Goal: Navigation & Orientation: Find specific page/section

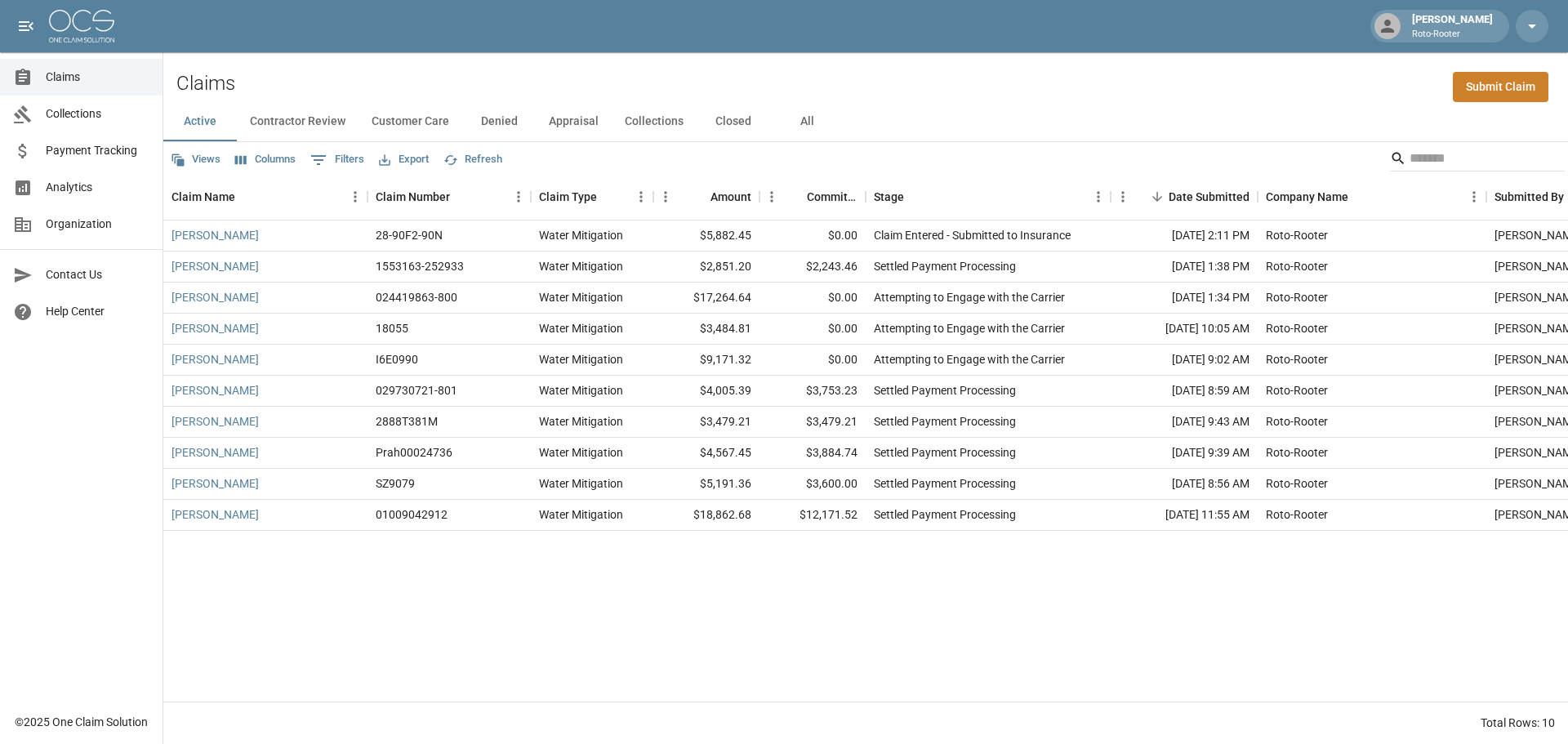
click at [575, 124] on button "Appraisal" at bounding box center [573, 122] width 76 height 39
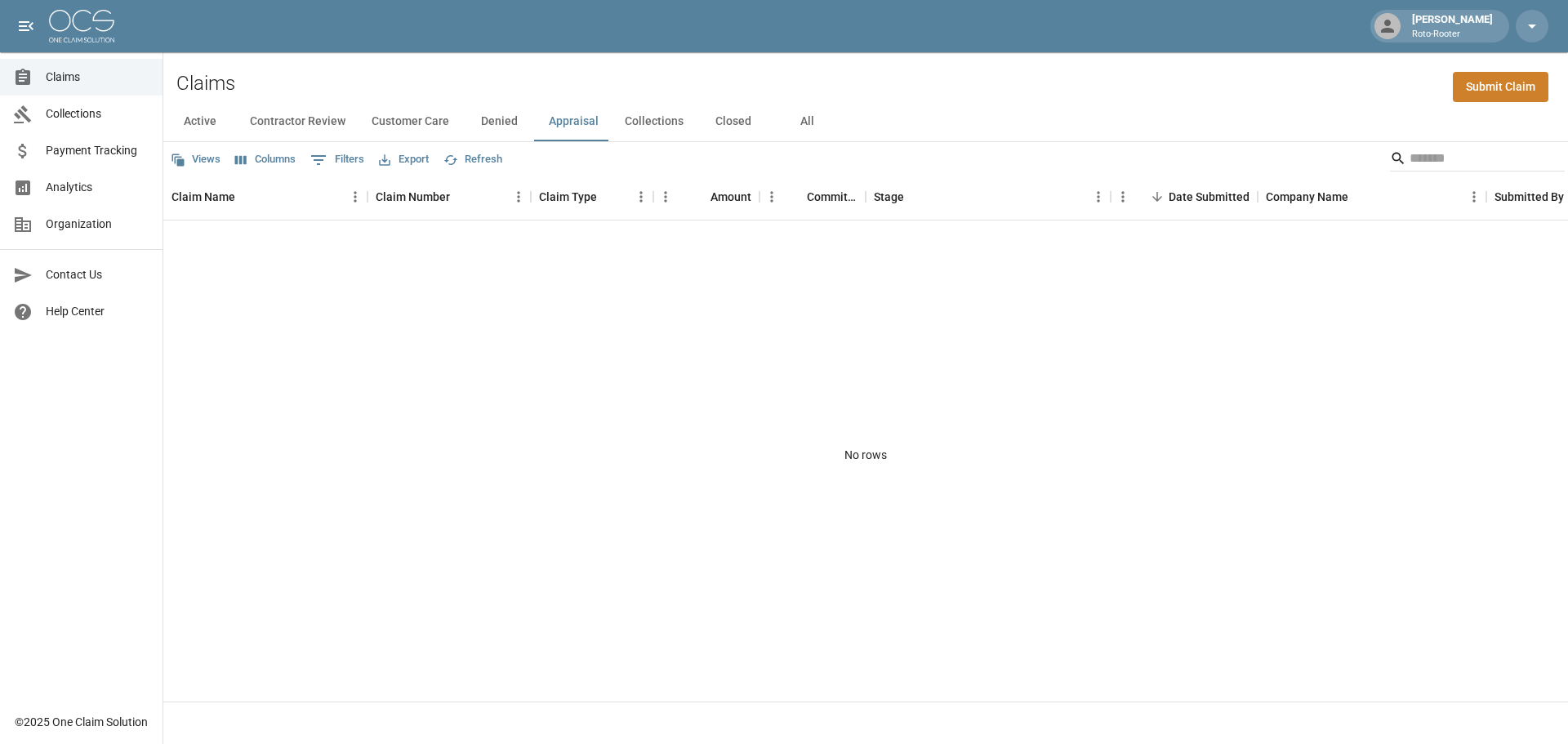
click at [416, 125] on button "Customer Care" at bounding box center [410, 122] width 104 height 39
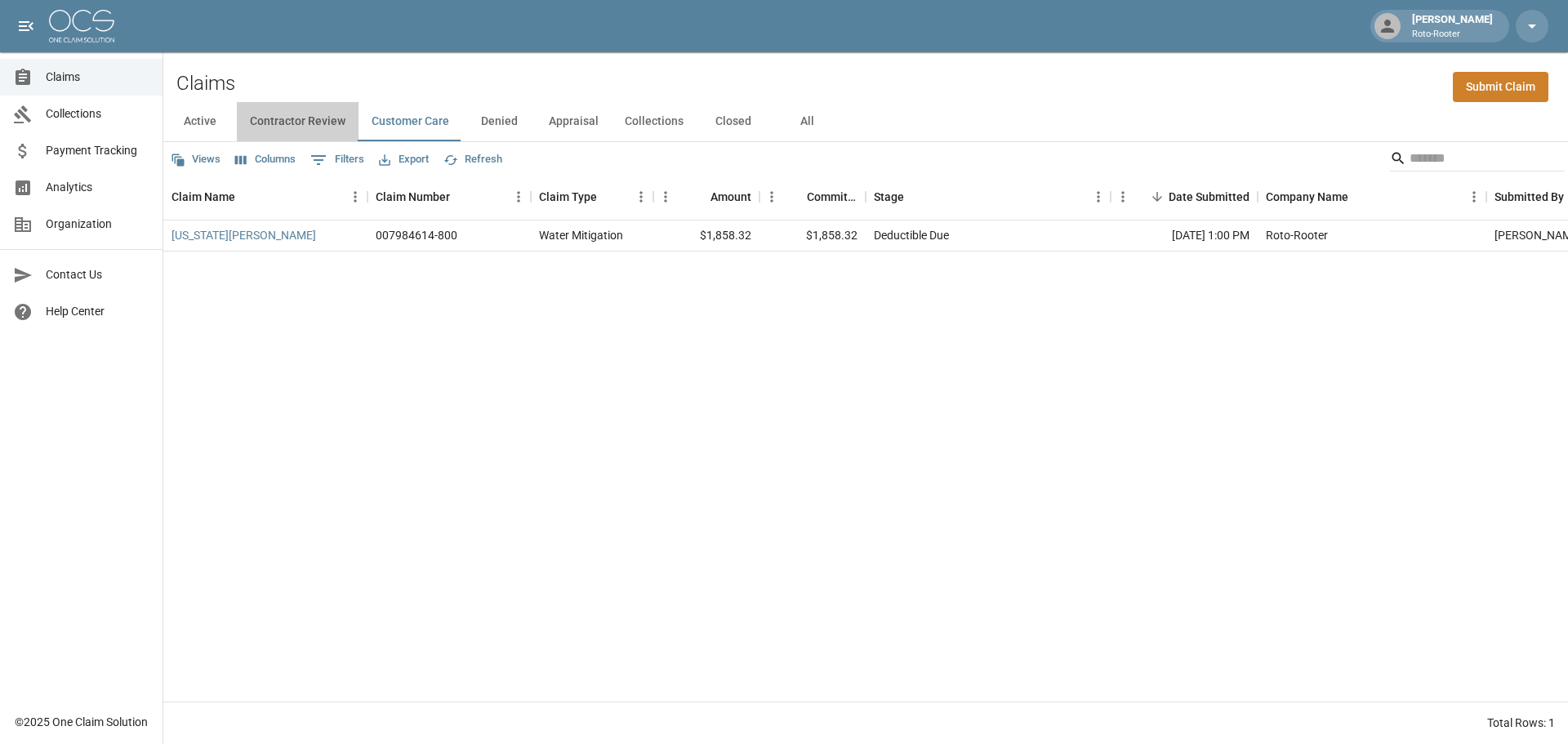
click at [314, 118] on button "Contractor Review" at bounding box center [298, 122] width 121 height 39
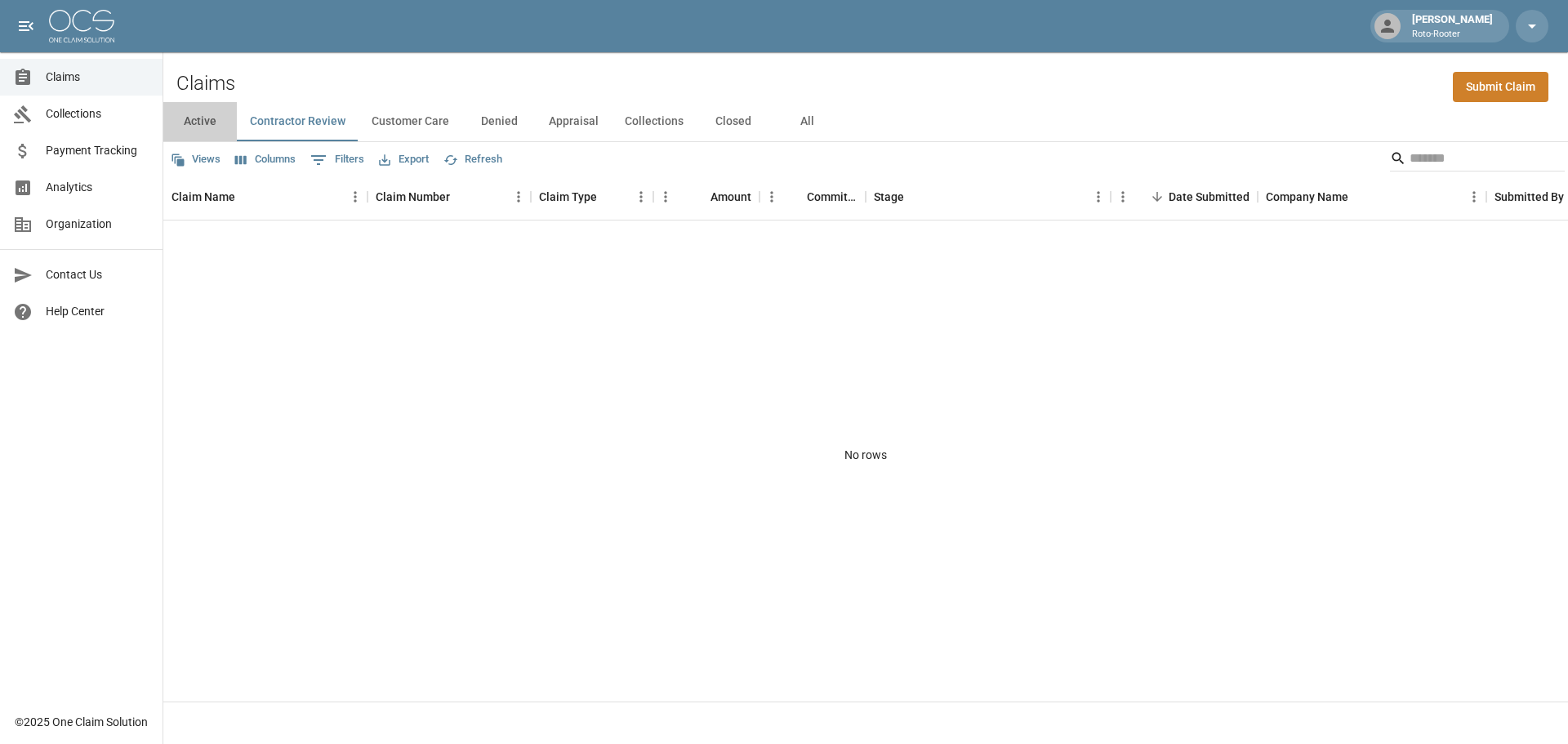
click at [205, 121] on button "Active" at bounding box center [200, 122] width 73 height 39
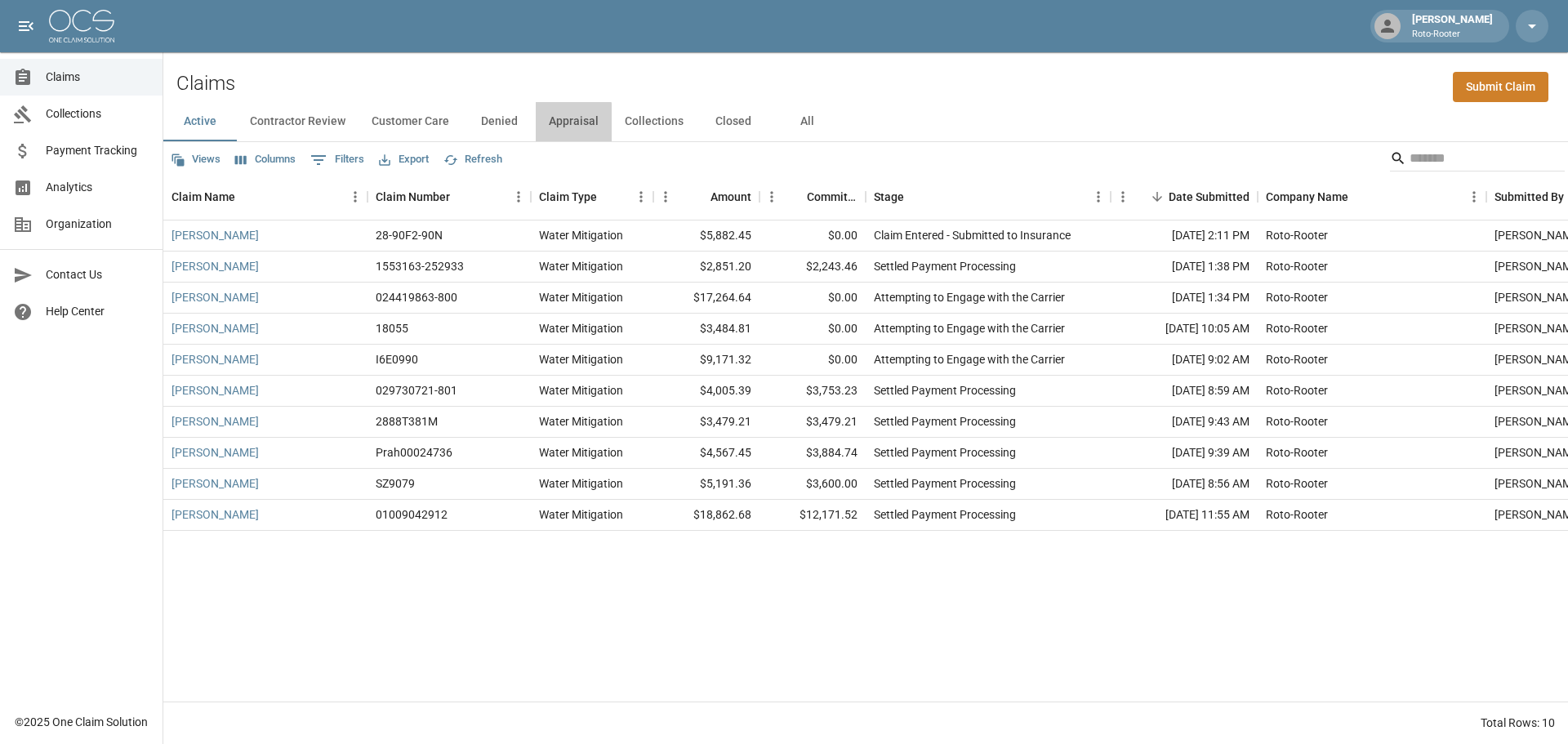
click at [566, 122] on button "Appraisal" at bounding box center [573, 122] width 76 height 39
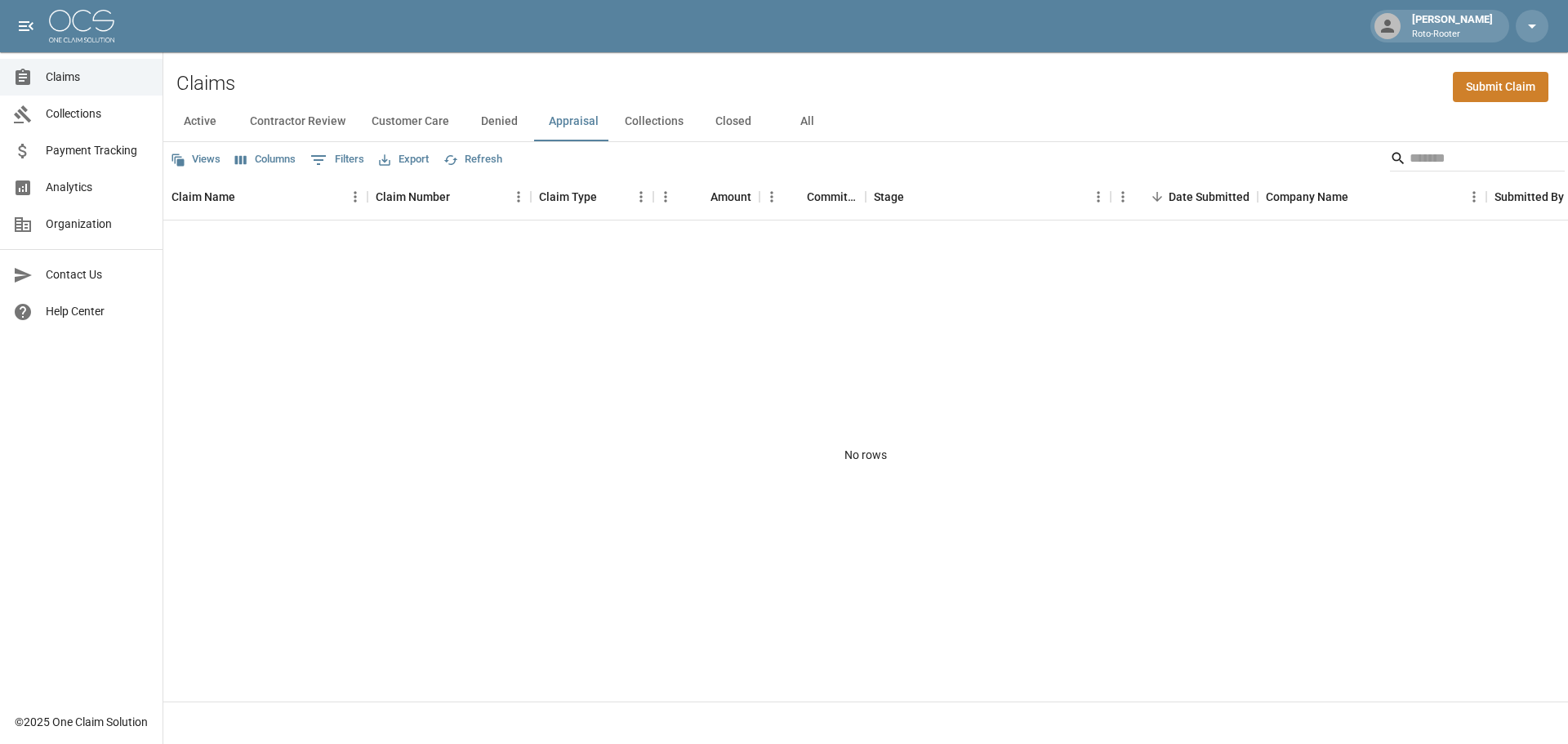
click at [395, 119] on button "Customer Care" at bounding box center [410, 122] width 104 height 39
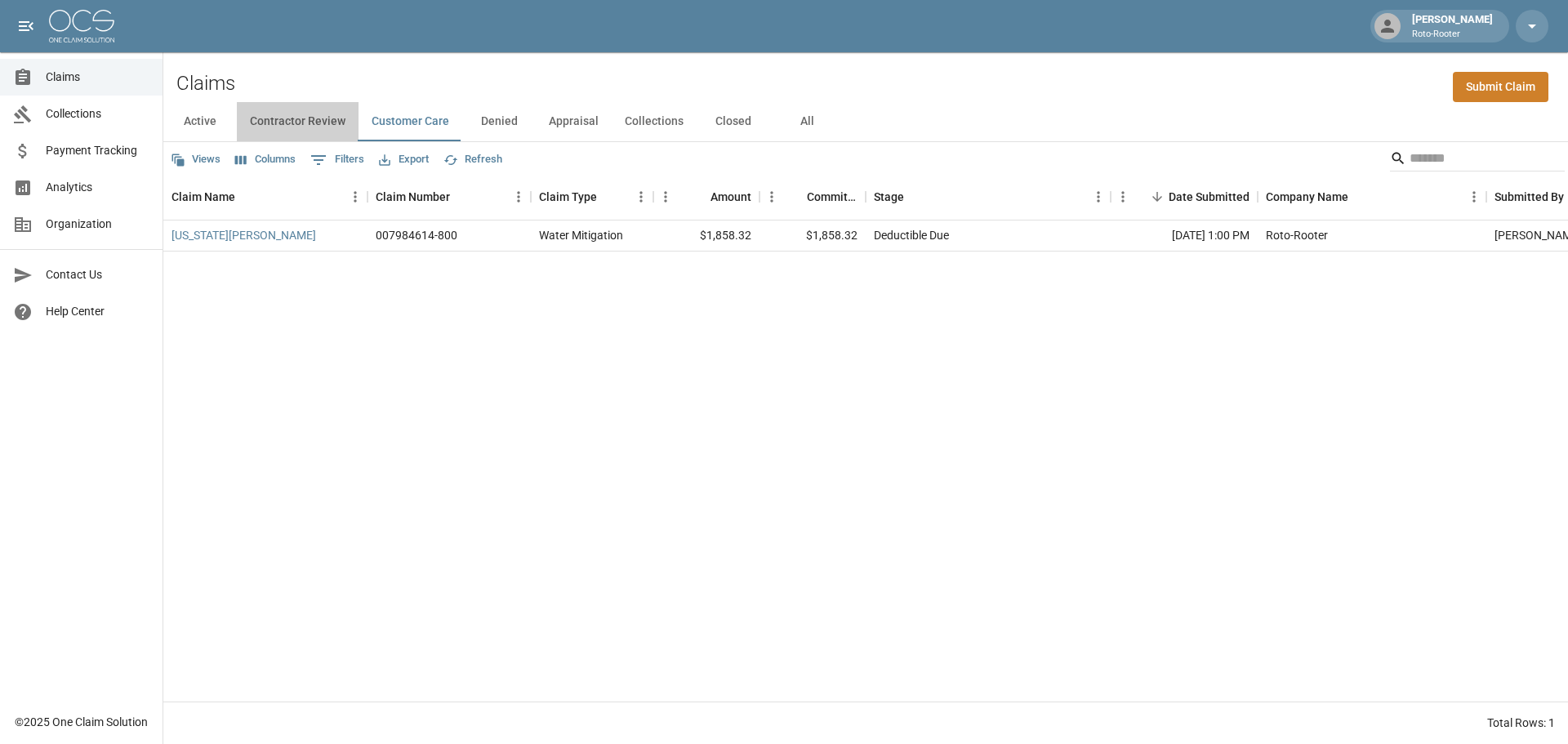
click at [300, 123] on button "Contractor Review" at bounding box center [298, 122] width 121 height 39
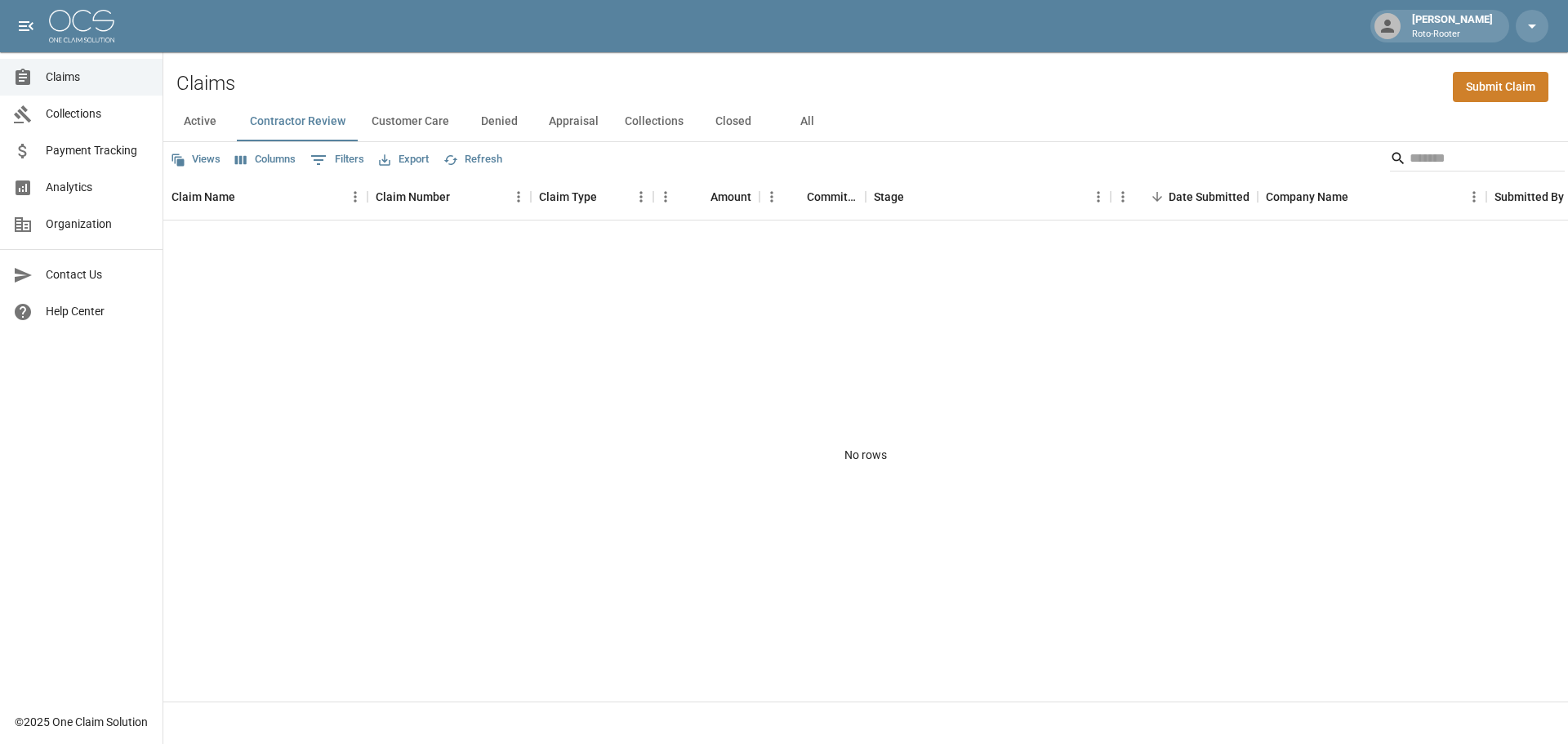
click at [223, 117] on button "Active" at bounding box center [200, 122] width 73 height 39
click at [68, 83] on span "Claims" at bounding box center [97, 77] width 104 height 17
